Goal: Check status: Check status

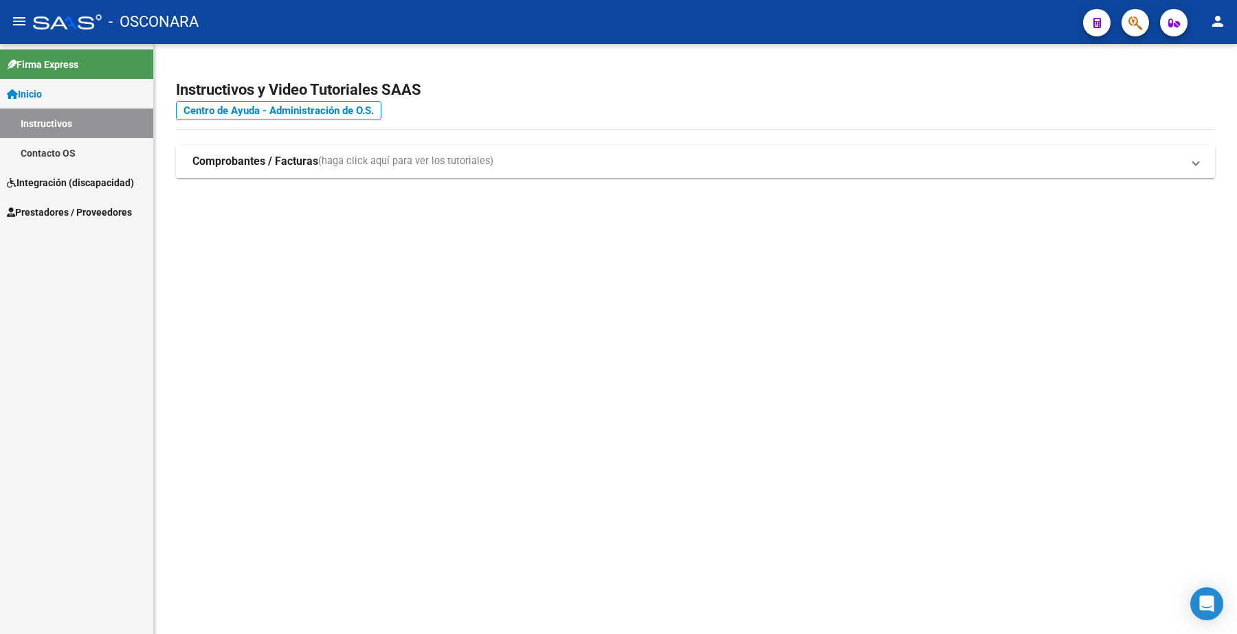
click at [95, 210] on span "Prestadores / Proveedores" at bounding box center [69, 212] width 125 height 15
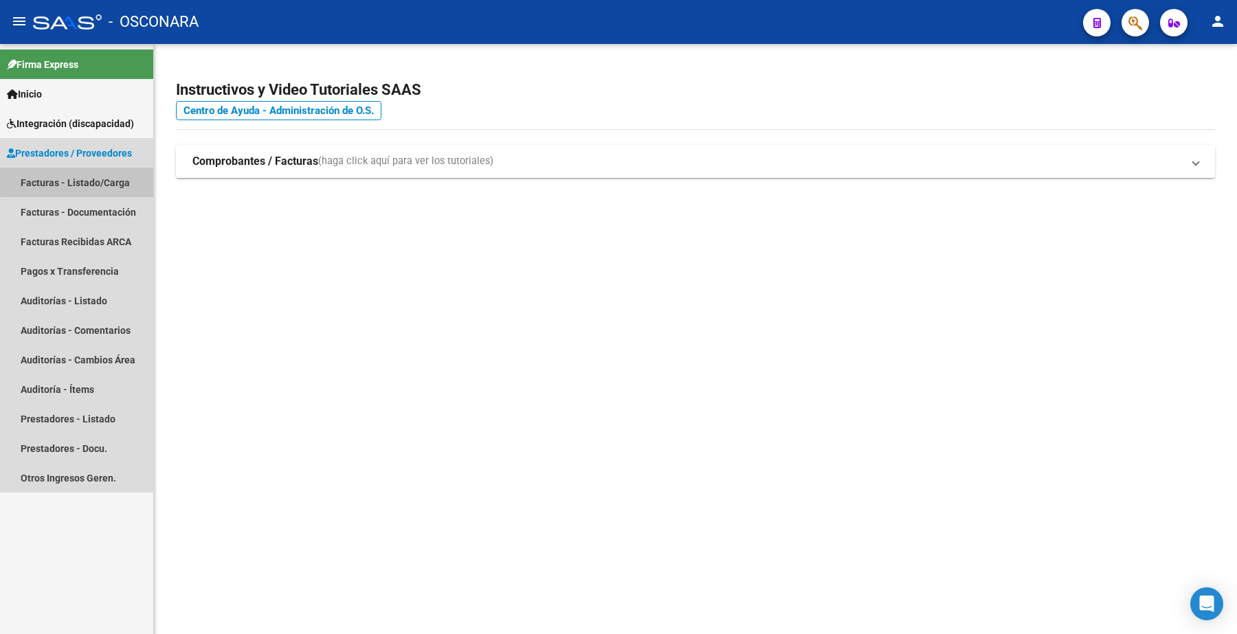
click at [93, 179] on link "Facturas - Listado/Carga" at bounding box center [76, 183] width 153 height 30
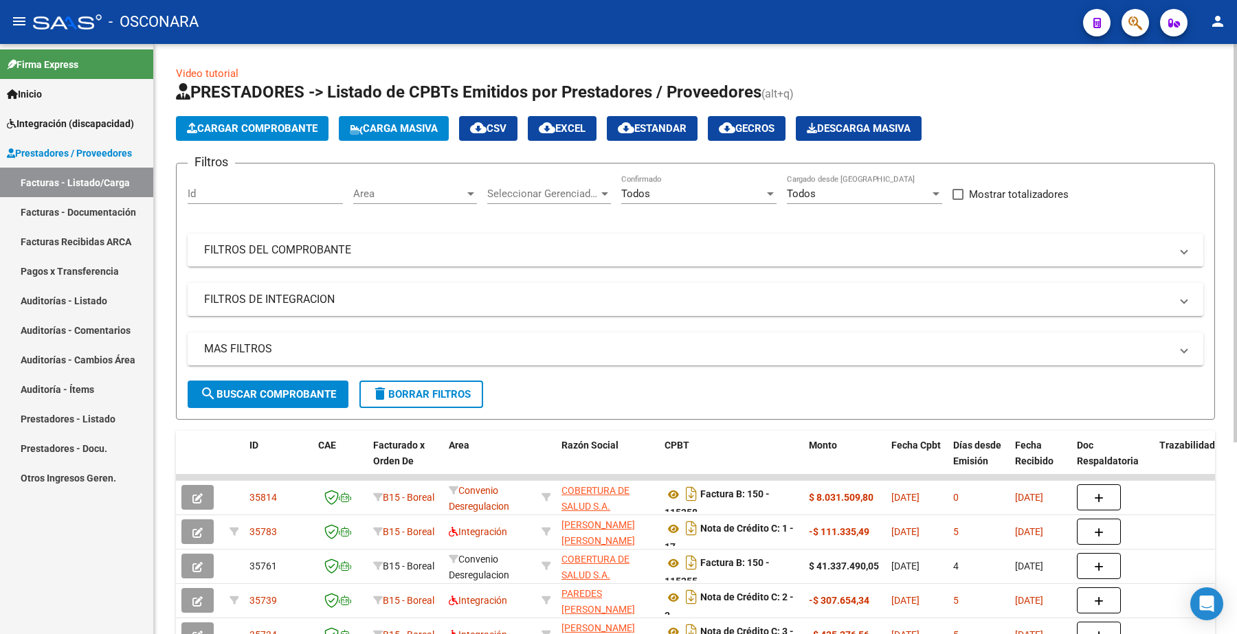
click at [261, 248] on mat-panel-title "FILTROS DEL COMPROBANTE" at bounding box center [687, 250] width 966 height 15
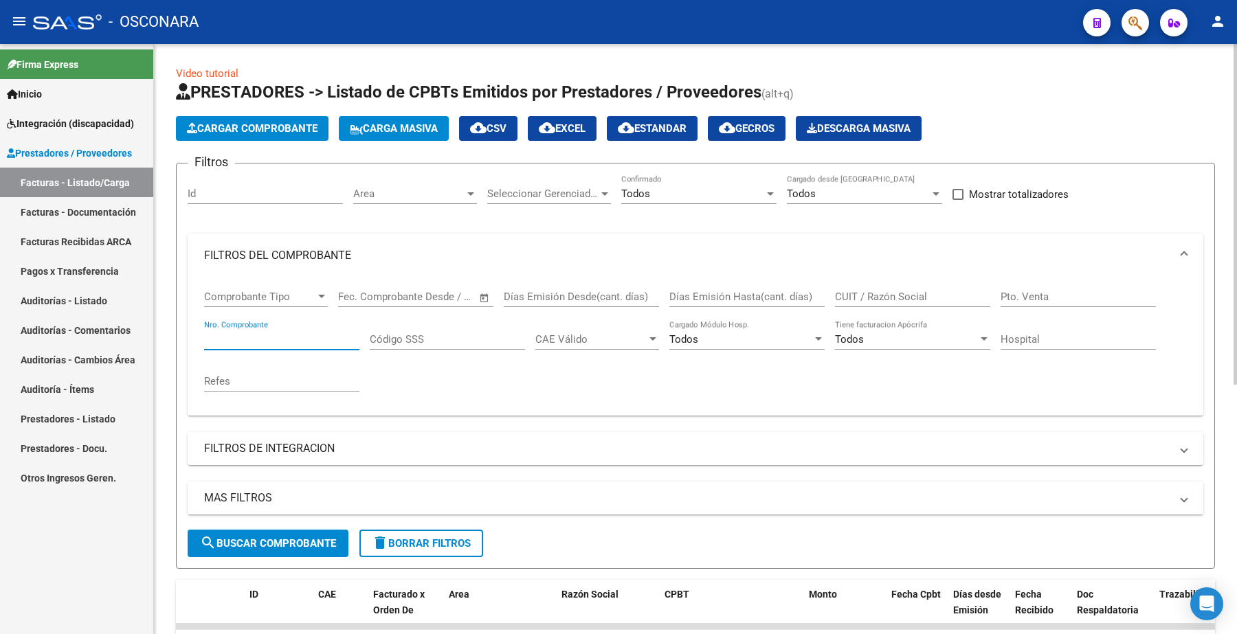
click at [265, 334] on input "Nro. Comprobante" at bounding box center [281, 339] width 155 height 12
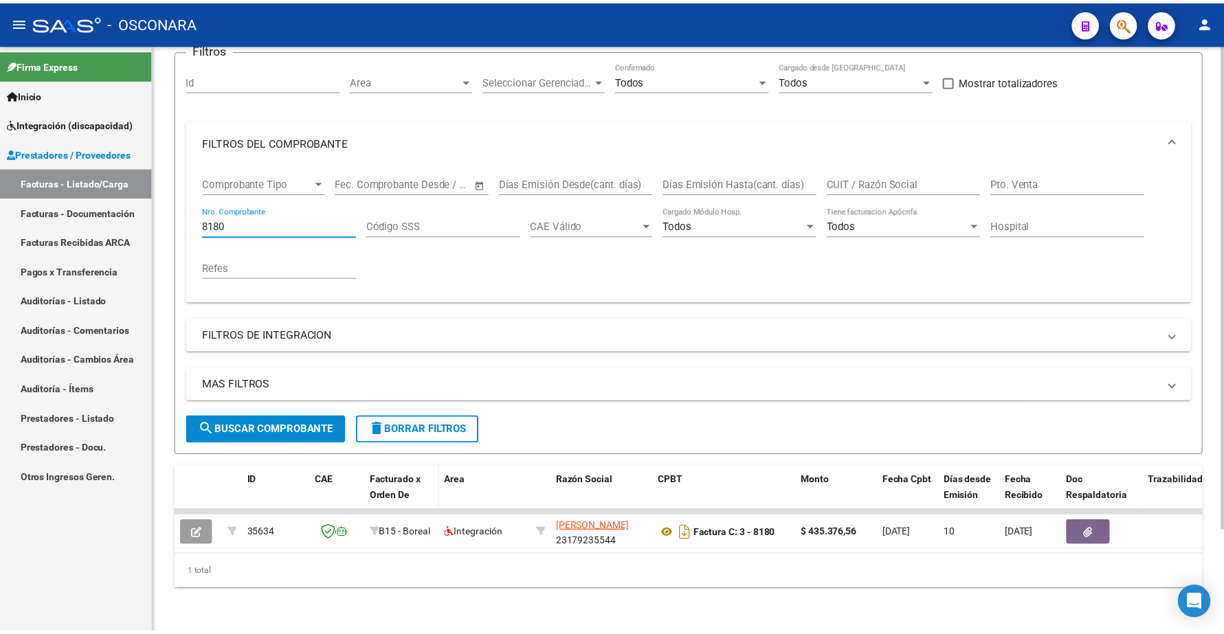
scroll to position [124, 0]
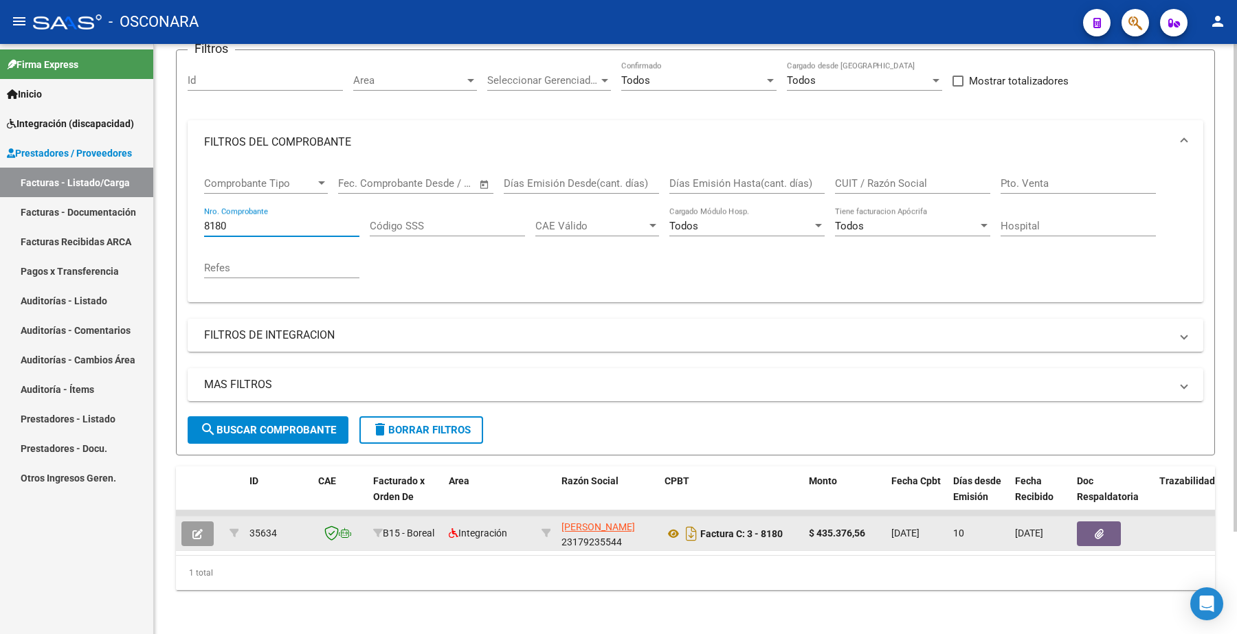
type input "8180"
click at [193, 529] on icon "button" at bounding box center [197, 534] width 10 height 10
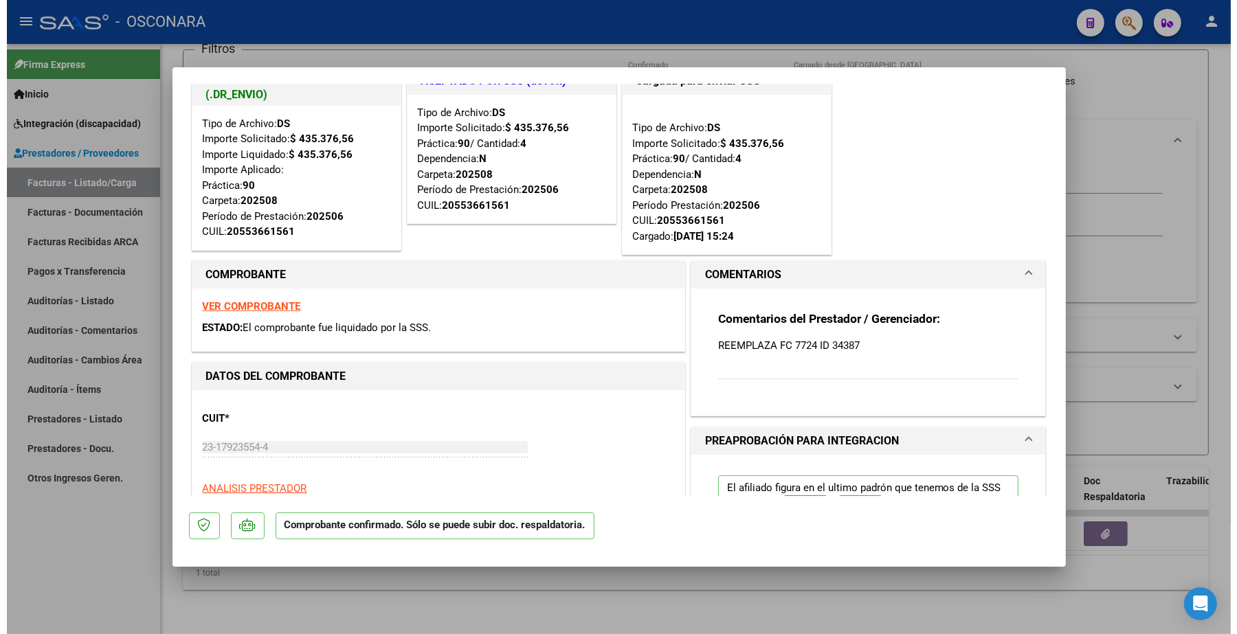
scroll to position [0, 0]
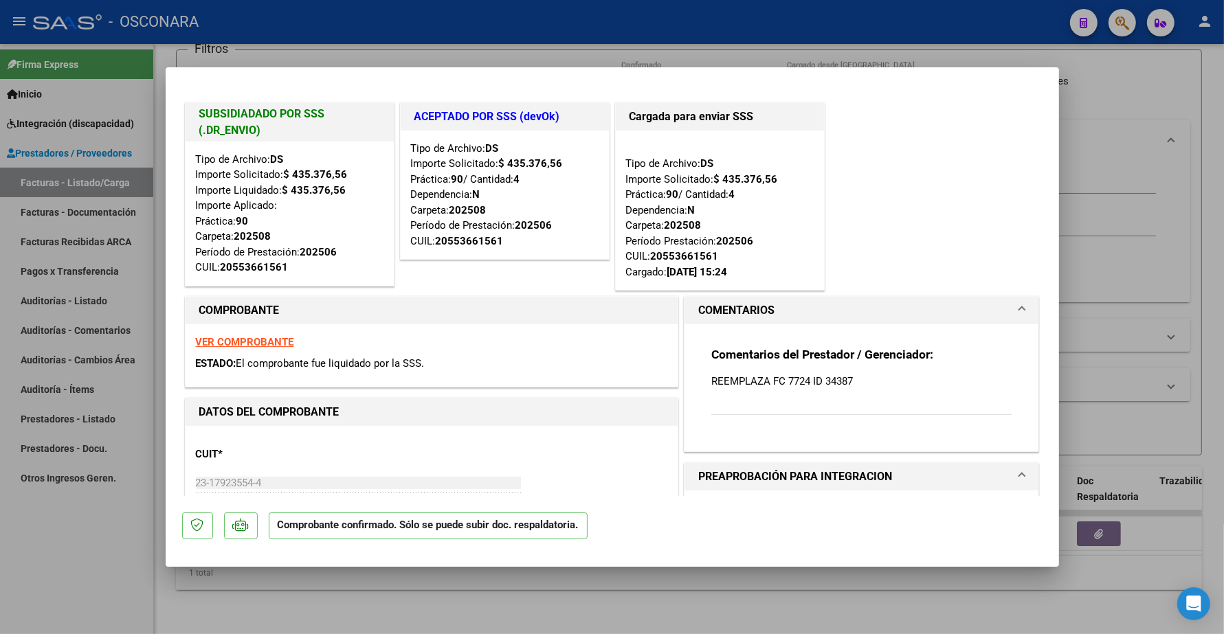
type input "$ 0,00"
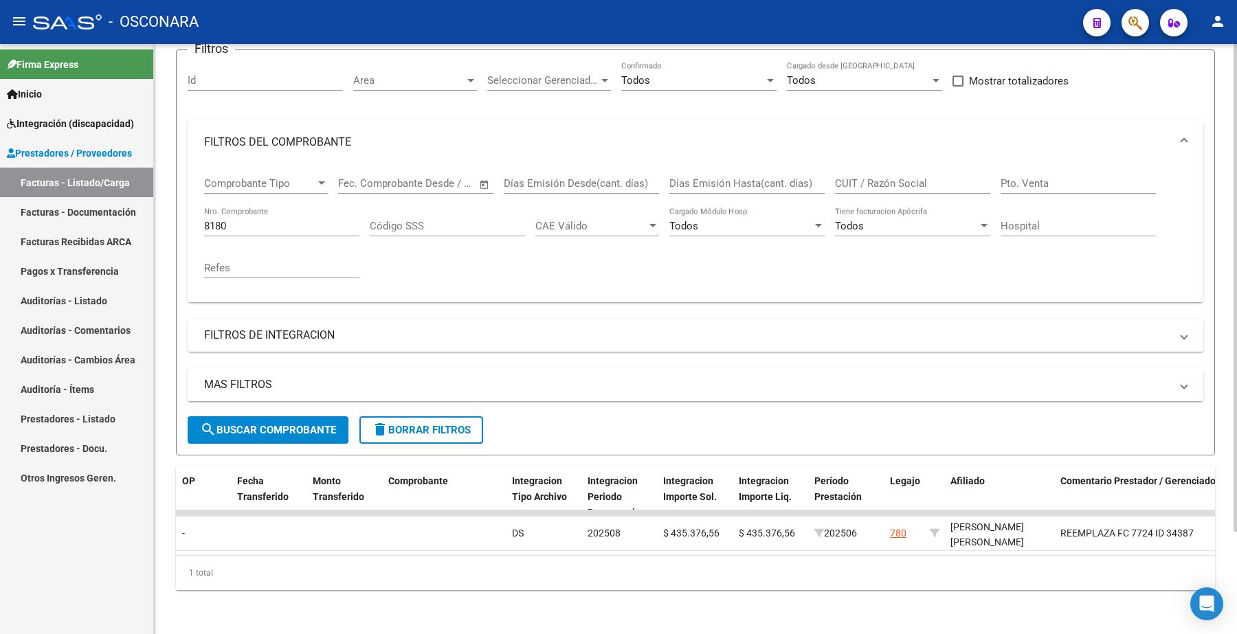
scroll to position [0, 1319]
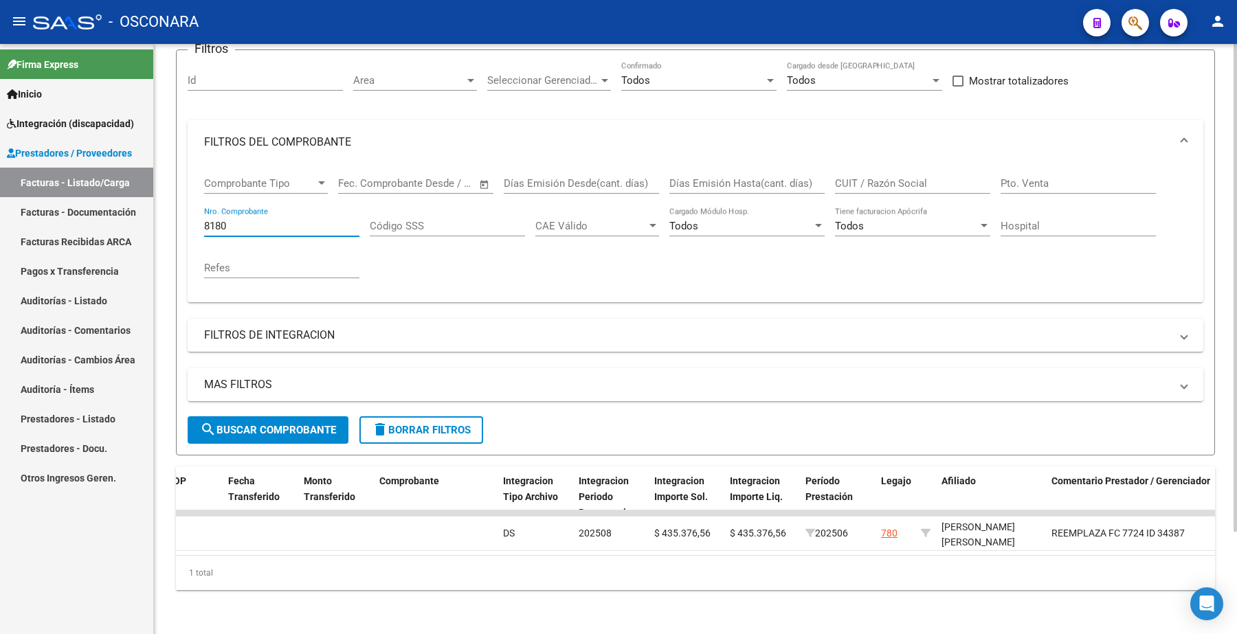
drag, startPoint x: 256, startPoint y: 212, endPoint x: 179, endPoint y: 213, distance: 77.6
click at [179, 214] on form "Filtros Id Area Area Seleccionar Gerenciador Seleccionar Gerenciador Todos Conf…" at bounding box center [695, 252] width 1039 height 406
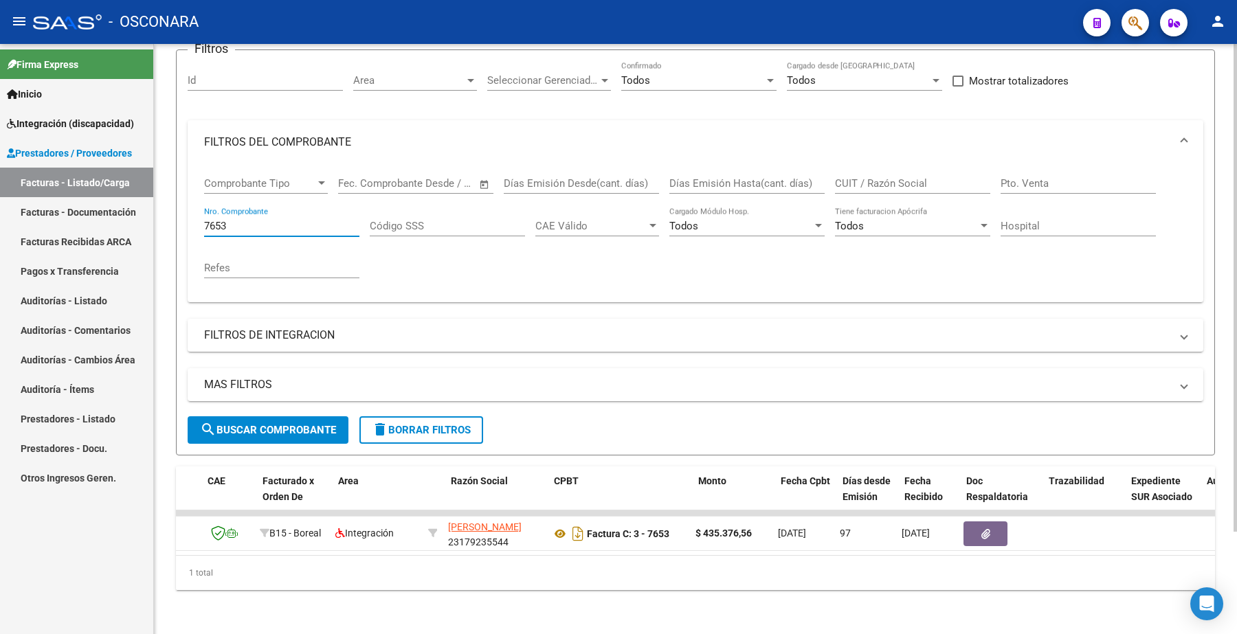
scroll to position [0, 111]
type input "7653"
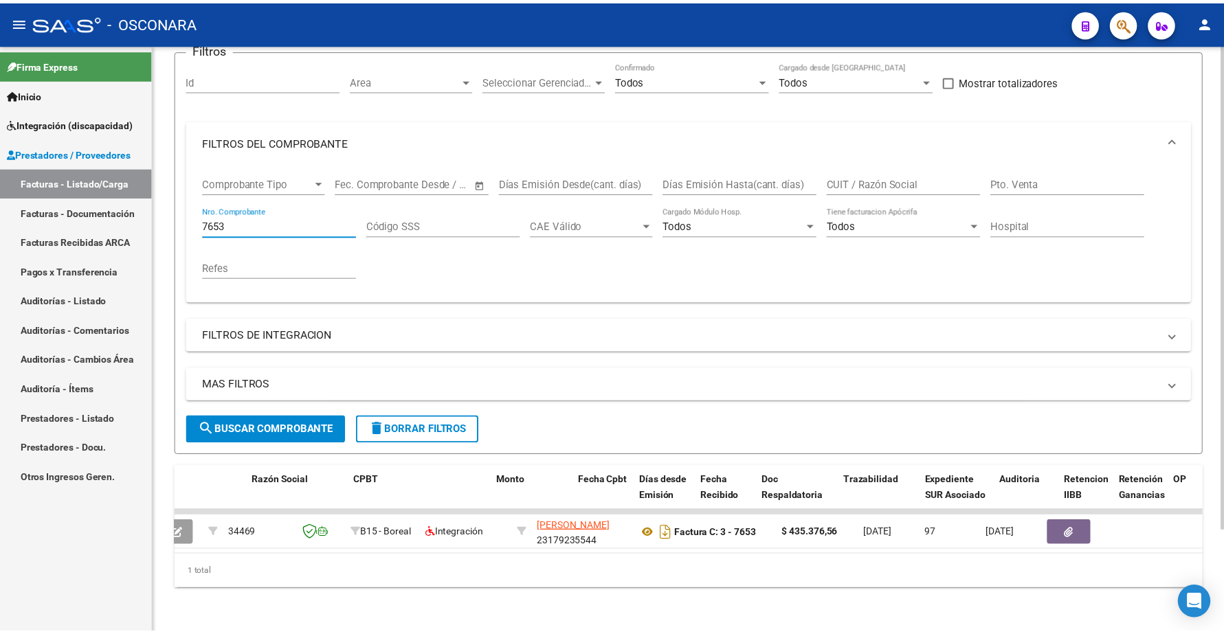
scroll to position [0, 0]
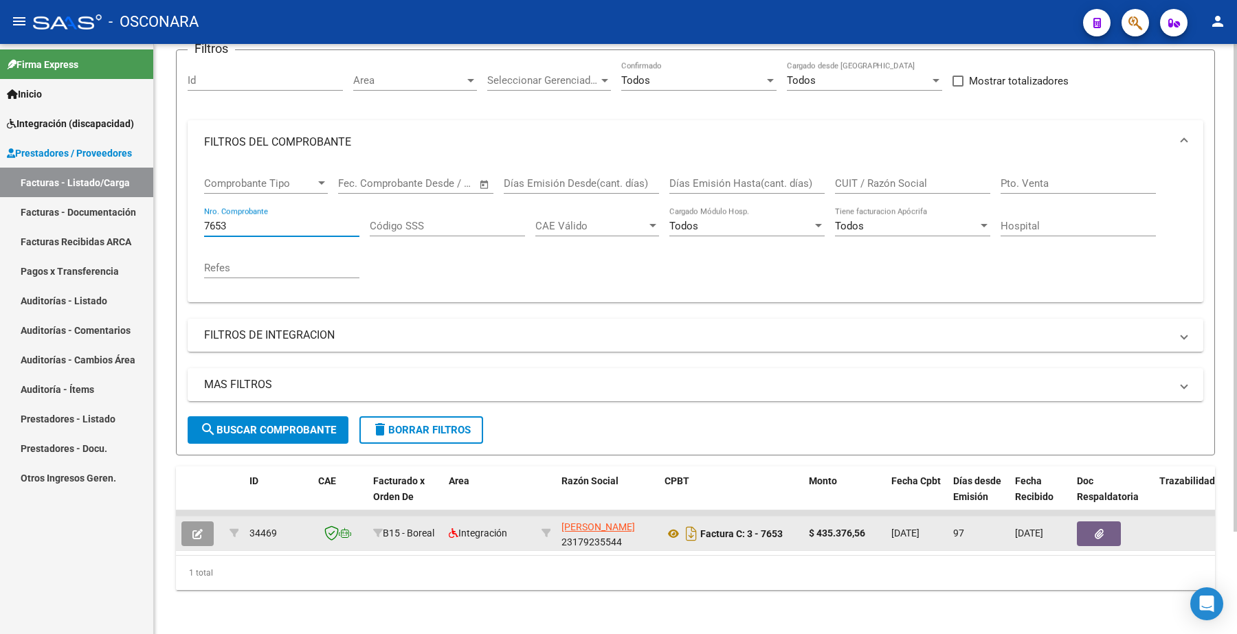
click at [196, 529] on icon "button" at bounding box center [197, 534] width 10 height 10
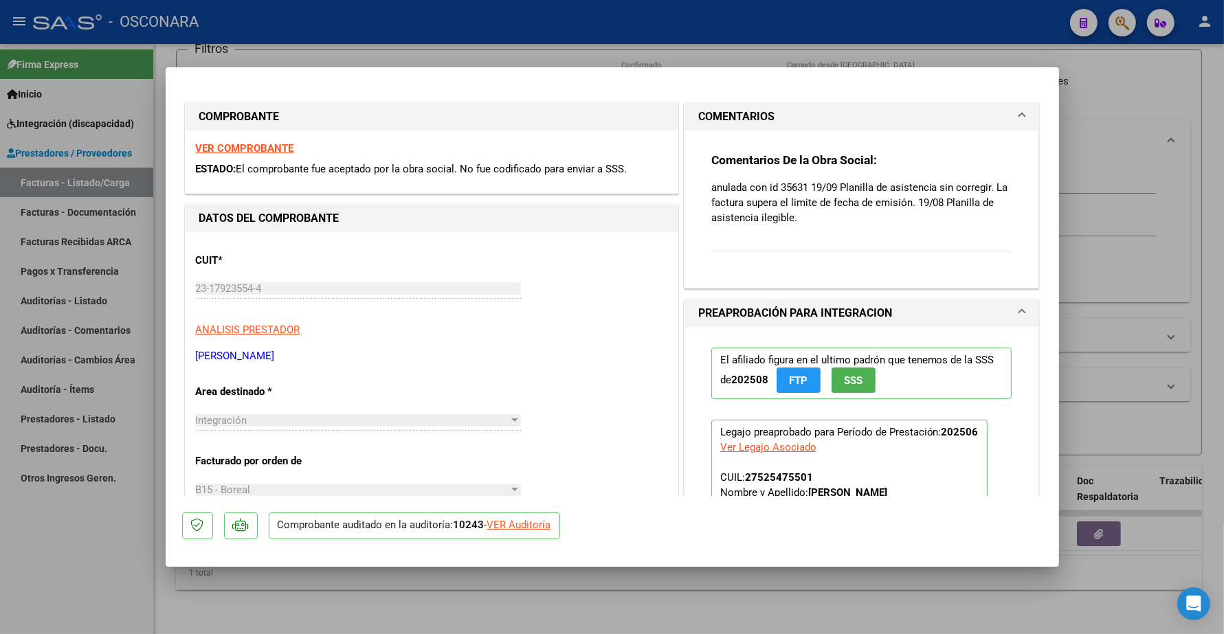
type input "$ 0,00"
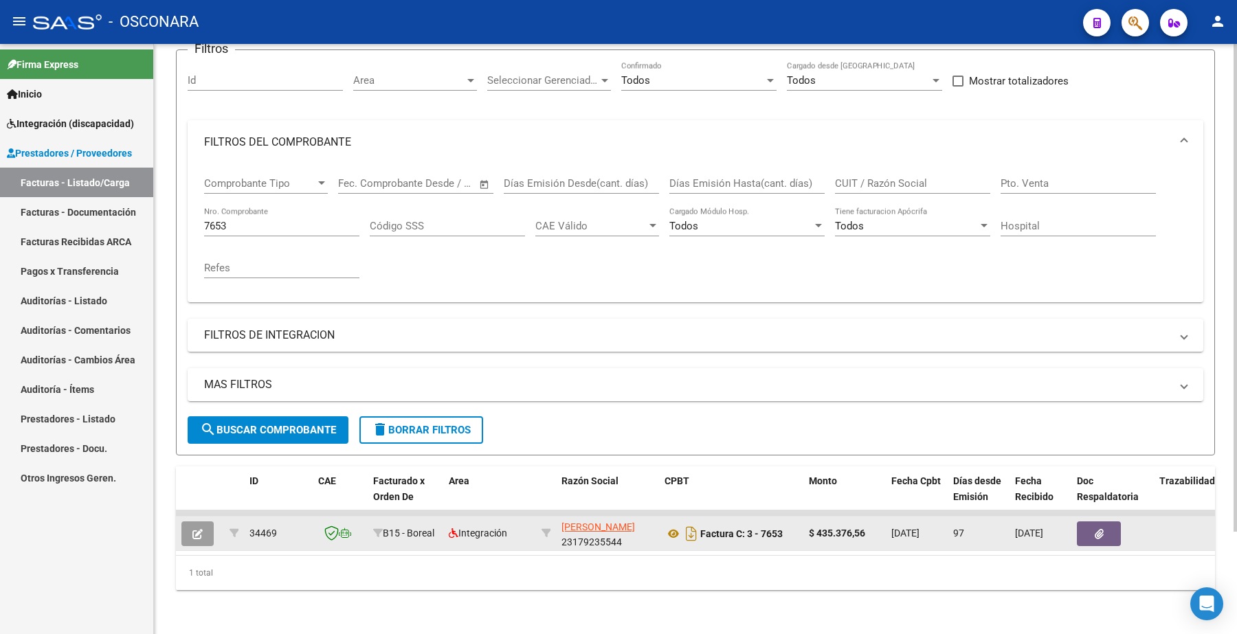
click at [201, 529] on icon "button" at bounding box center [197, 534] width 10 height 10
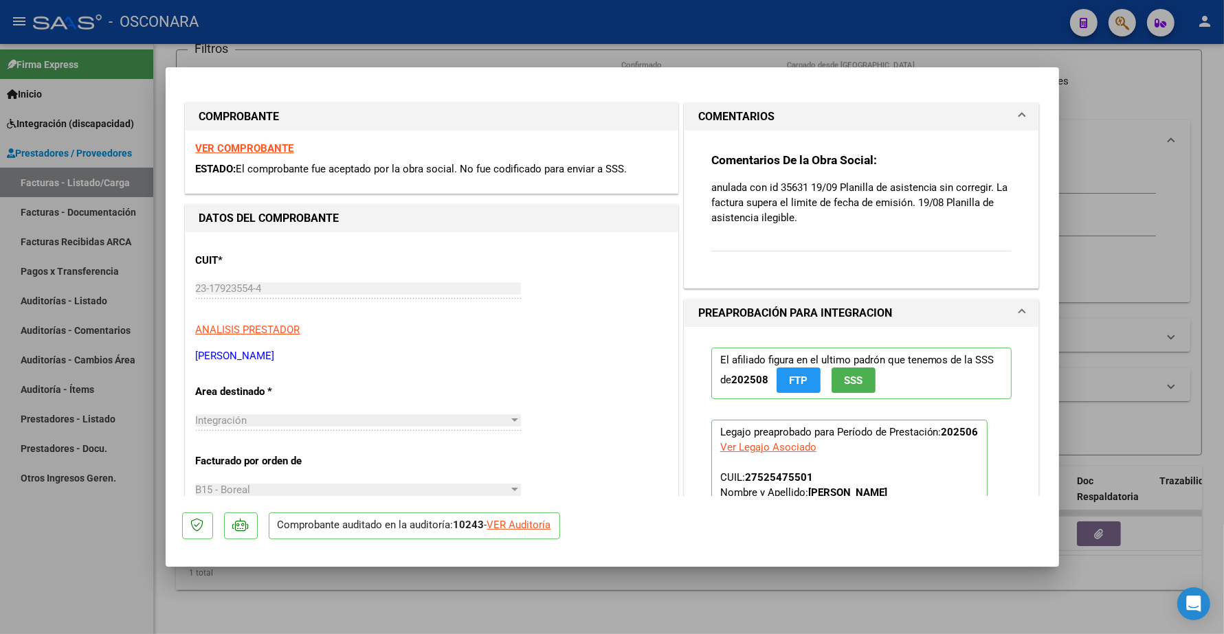
type input "$ 0,00"
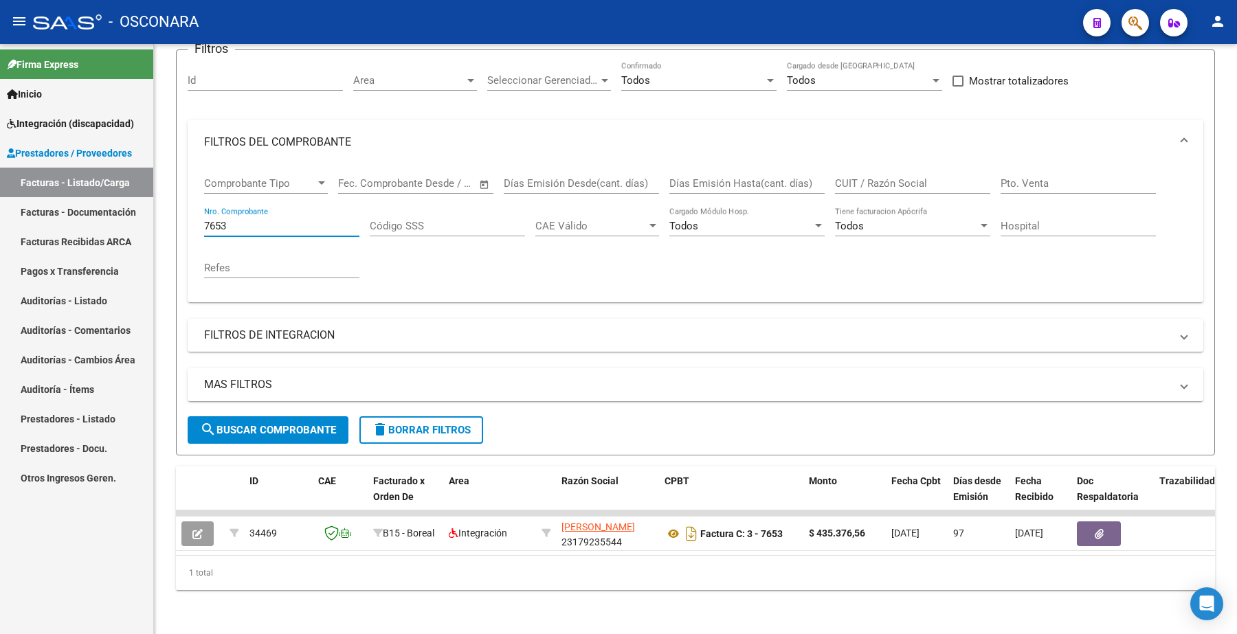
drag, startPoint x: 235, startPoint y: 218, endPoint x: 59, endPoint y: 201, distance: 176.7
click at [58, 211] on mat-sidenav-container "Firma Express Inicio Instructivos Contacto OS Integración (discapacidad) Certif…" at bounding box center [618, 339] width 1237 height 590
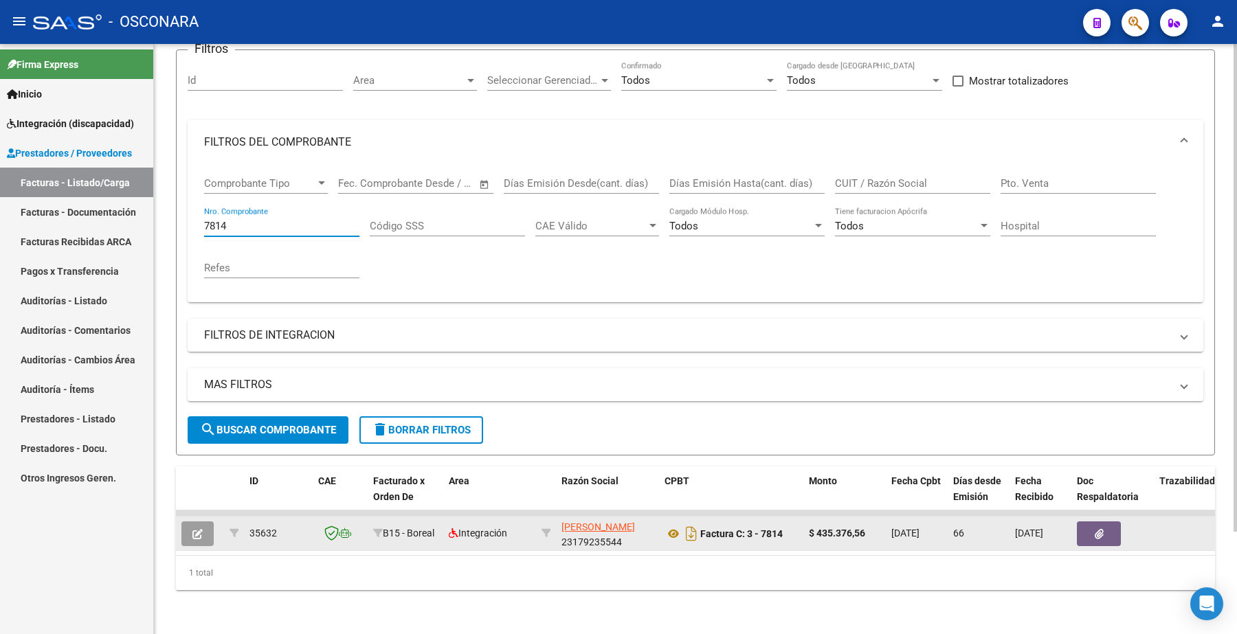
type input "7814"
click at [203, 521] on button "button" at bounding box center [197, 533] width 32 height 25
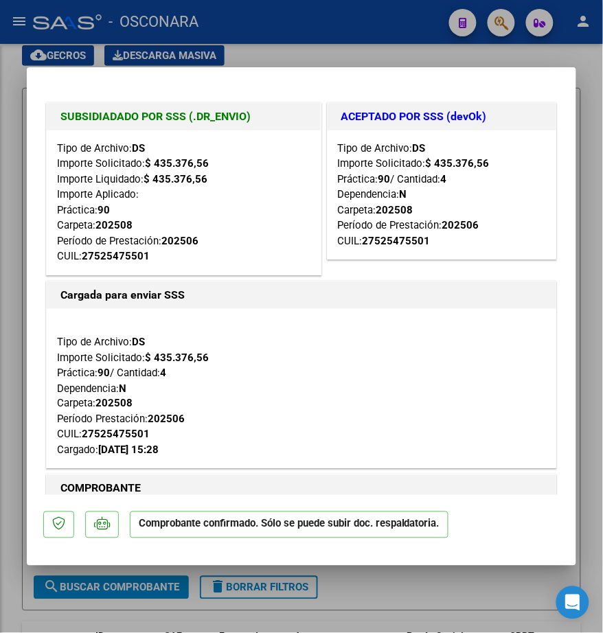
scroll to position [172, 0]
